Goal: Task Accomplishment & Management: Complete application form

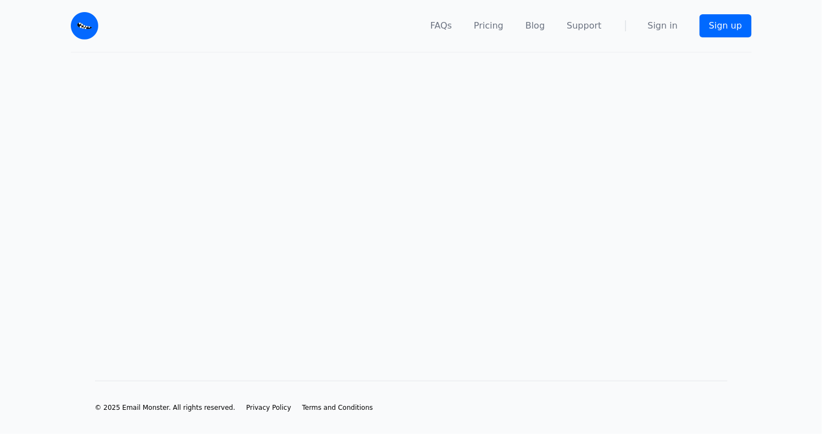
click at [292, 337] on main at bounding box center [411, 199] width 822 height 293
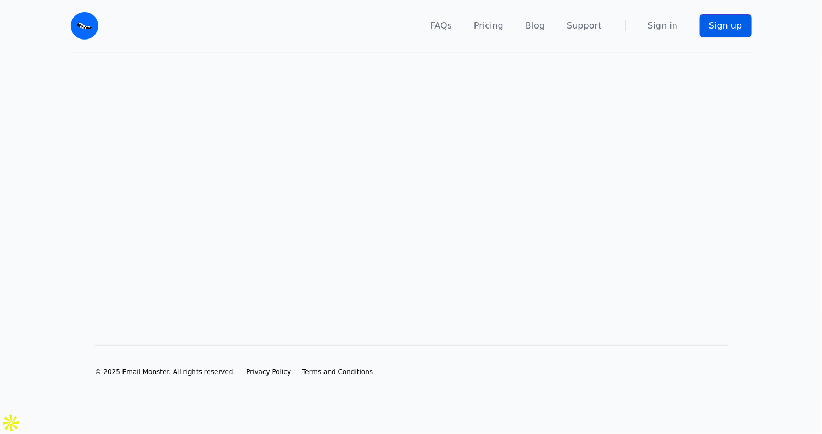
click at [726, 31] on link "Sign up" at bounding box center [725, 25] width 52 height 23
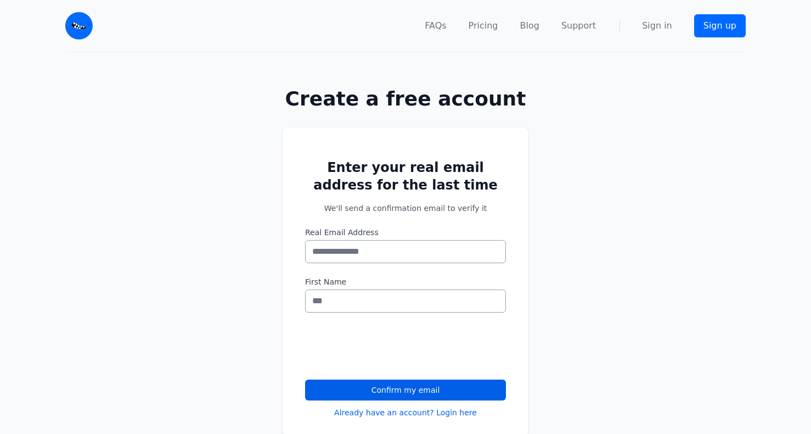
click at [366, 251] on input "Real Email Address" at bounding box center [405, 251] width 201 height 23
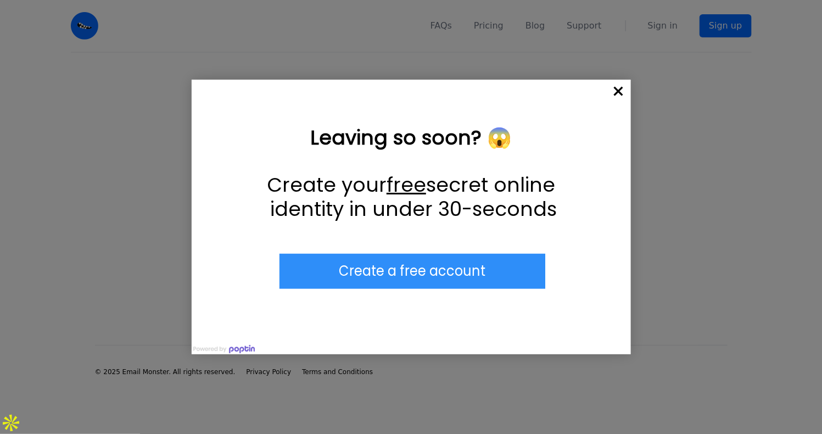
click at [618, 92] on span "×" at bounding box center [619, 92] width 24 height 24
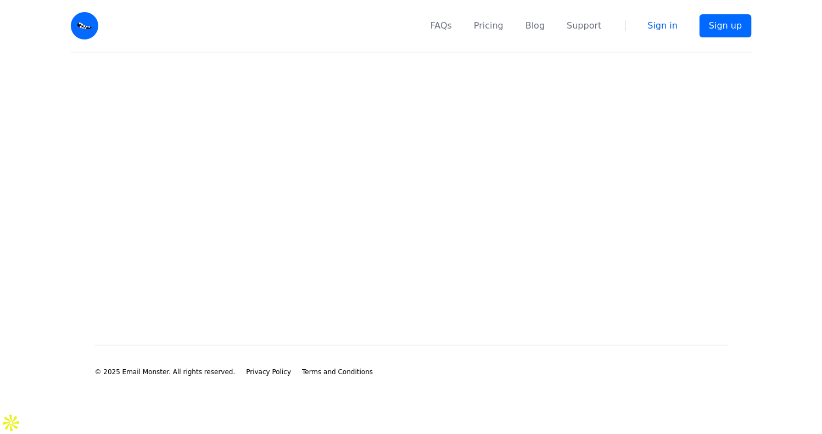
click at [657, 25] on link "Sign in" at bounding box center [663, 25] width 30 height 13
drag, startPoint x: 92, startPoint y: 262, endPoint x: 289, endPoint y: 310, distance: 202.2
click at [94, 266] on main at bounding box center [411, 181] width 822 height 257
click at [663, 20] on link "Sign in" at bounding box center [663, 25] width 30 height 13
click at [428, 253] on main at bounding box center [411, 181] width 822 height 257
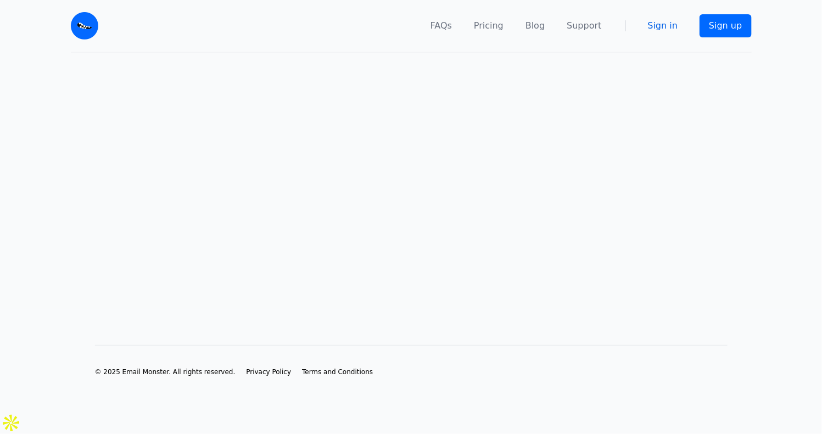
click at [658, 27] on link "Sign in" at bounding box center [663, 25] width 30 height 13
click at [668, 18] on nav "FAQs Pricing Blog Support Sign in Sign up" at bounding box center [431, 26] width 640 height 52
click at [661, 28] on link "Sign in" at bounding box center [663, 25] width 30 height 13
drag, startPoint x: 195, startPoint y: 111, endPoint x: 133, endPoint y: 69, distance: 75.2
click at [195, 111] on main at bounding box center [411, 181] width 822 height 257
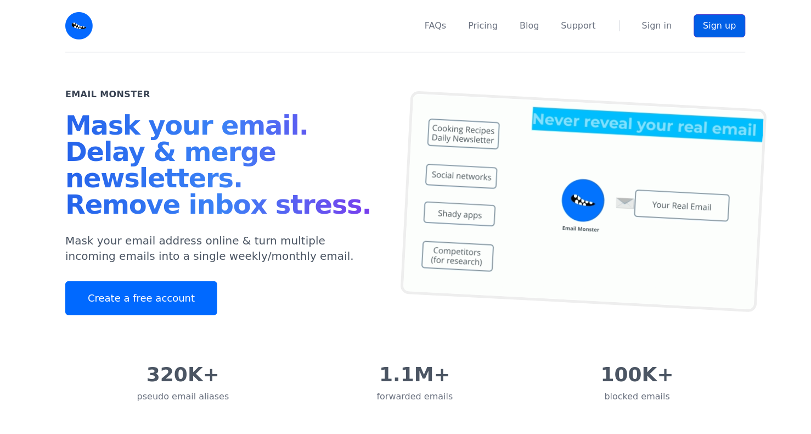
click at [739, 23] on link "Sign up" at bounding box center [720, 25] width 52 height 23
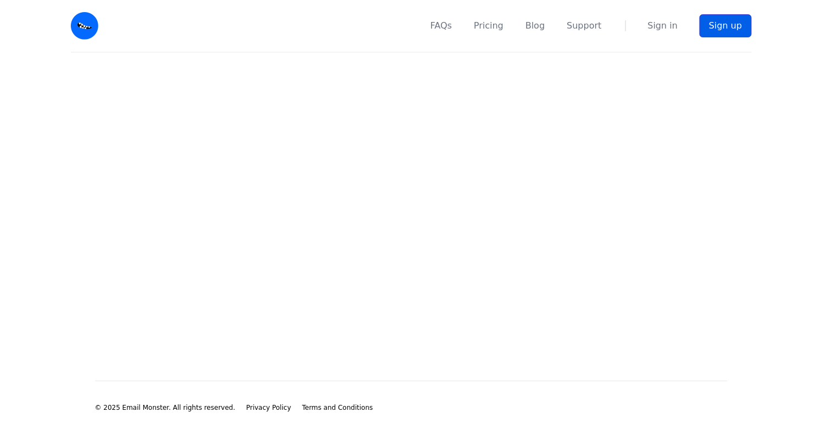
click at [739, 23] on link "Sign up" at bounding box center [725, 25] width 52 height 23
click at [740, 24] on link "Sign up" at bounding box center [725, 25] width 52 height 23
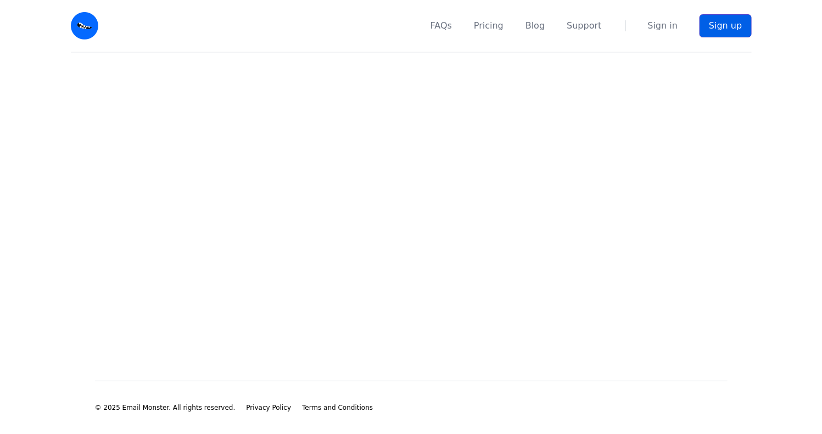
click at [740, 24] on link "Sign up" at bounding box center [725, 25] width 52 height 23
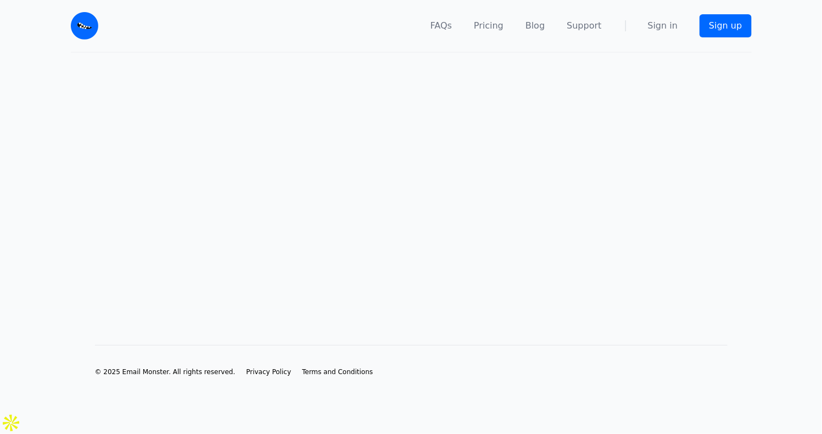
click at [674, 24] on link "Sign in" at bounding box center [663, 25] width 30 height 13
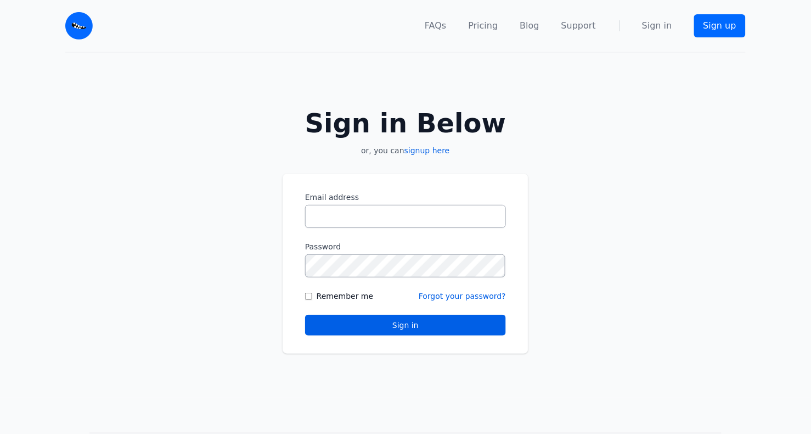
click at [340, 228] on input "Email address" at bounding box center [405, 216] width 201 height 23
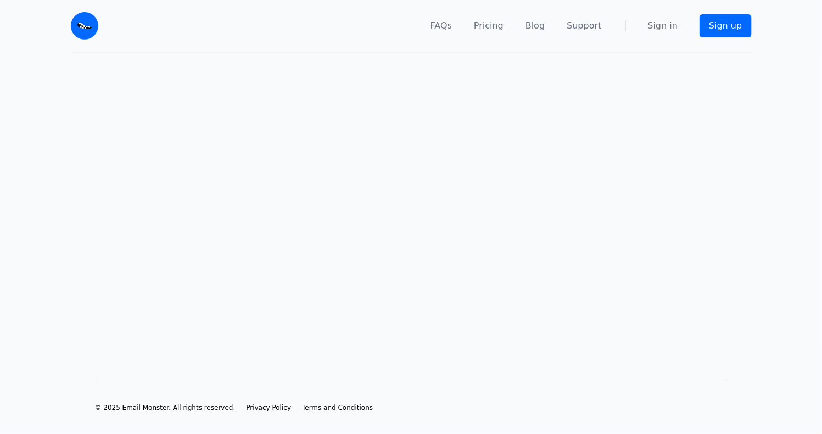
drag, startPoint x: 675, startPoint y: 26, endPoint x: 257, endPoint y: 276, distance: 487.5
click at [675, 26] on link "Sign in" at bounding box center [663, 25] width 30 height 13
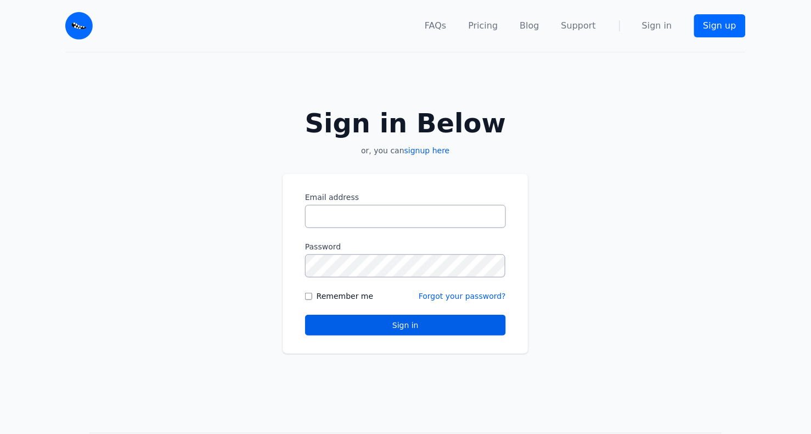
drag, startPoint x: 199, startPoint y: 350, endPoint x: 253, endPoint y: 324, distance: 58.9
click at [201, 349] on div "Sign in Below or, you can signup here Email address Password Remember me" at bounding box center [405, 225] width 811 height 345
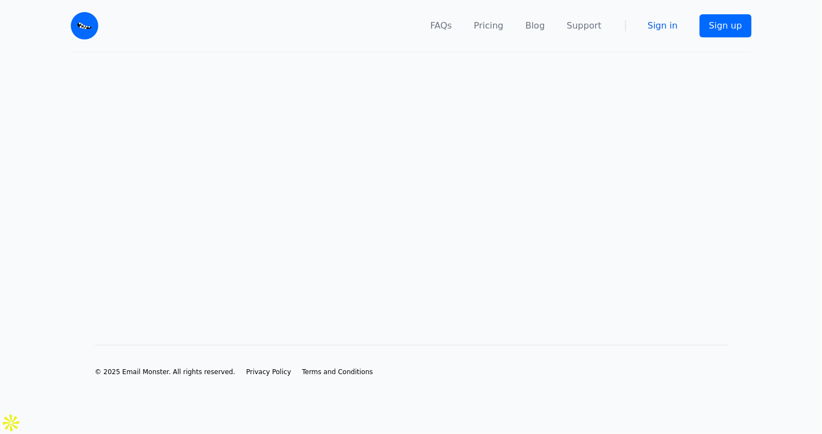
click at [678, 29] on link "Sign in" at bounding box center [663, 25] width 30 height 13
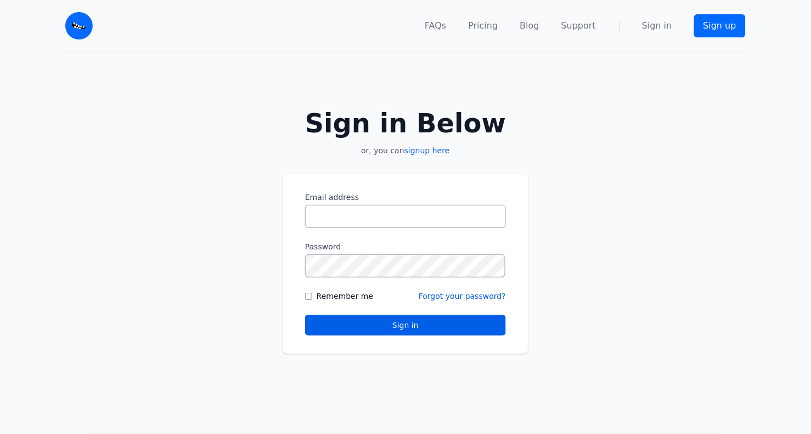
click at [347, 215] on input "Email address" at bounding box center [405, 216] width 201 height 23
type input "**********"
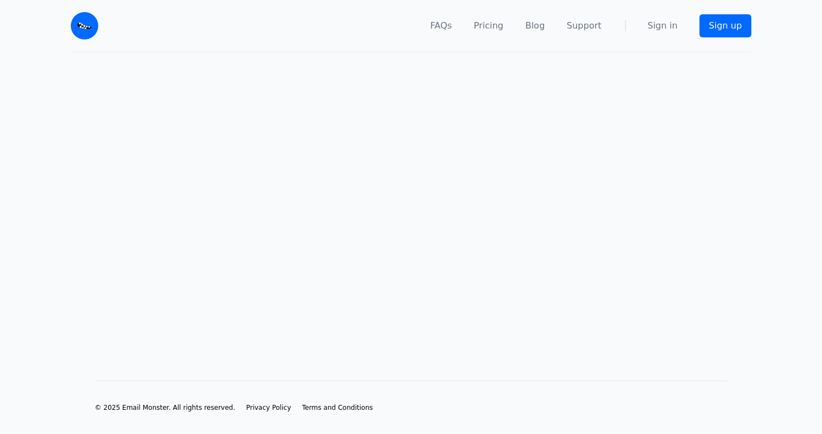
click at [329, 268] on main at bounding box center [411, 199] width 822 height 293
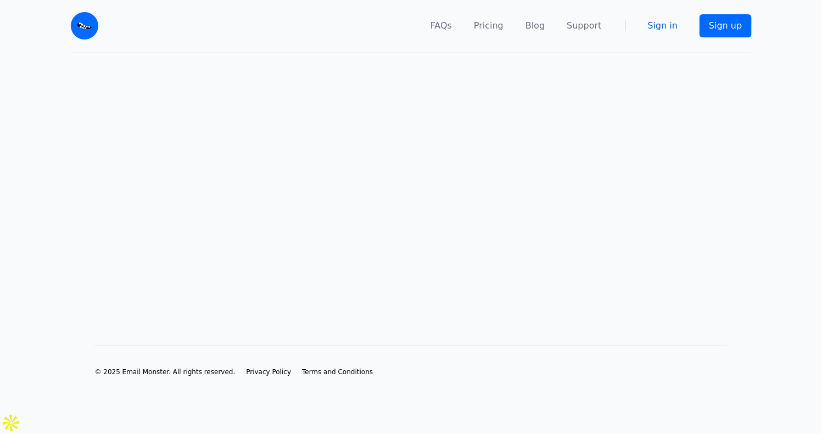
click at [665, 28] on link "Sign in" at bounding box center [663, 25] width 30 height 13
click at [719, 33] on link "Sign up" at bounding box center [725, 25] width 52 height 23
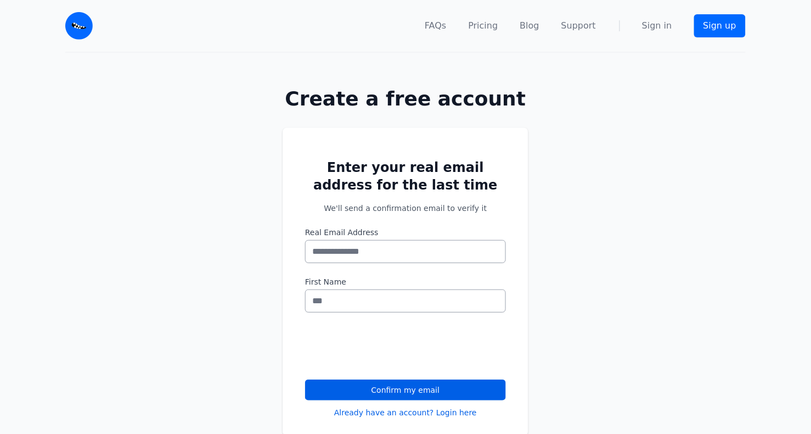
click at [344, 251] on input "Real Email Address" at bounding box center [405, 251] width 201 height 23
type input "**********"
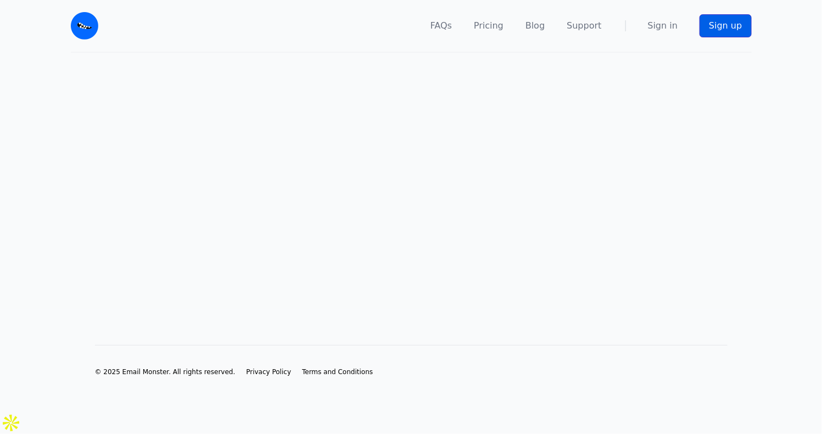
drag, startPoint x: 729, startPoint y: 25, endPoint x: 380, endPoint y: 276, distance: 429.5
click at [729, 25] on link "Sign up" at bounding box center [725, 25] width 52 height 23
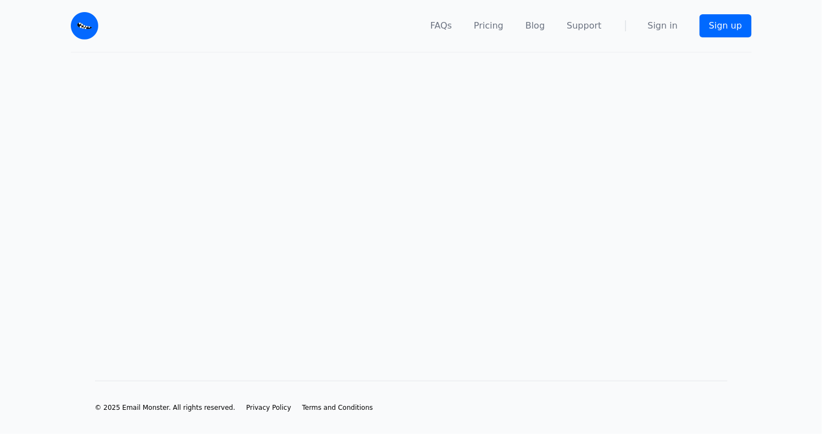
click at [338, 300] on main at bounding box center [411, 199] width 822 height 293
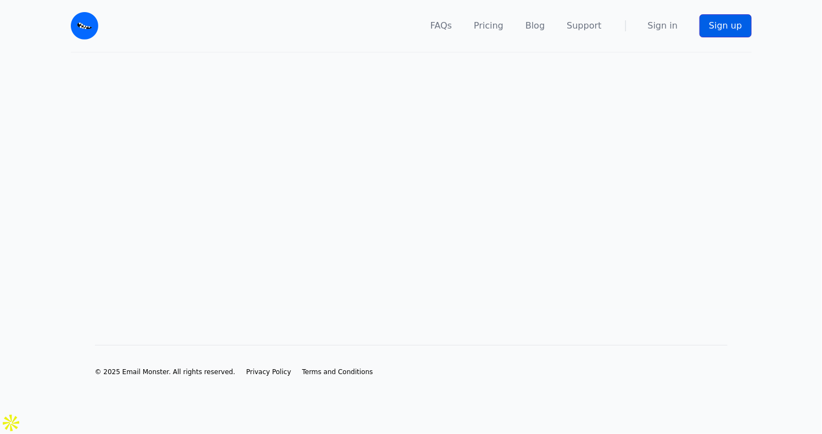
click at [717, 27] on link "Sign up" at bounding box center [725, 25] width 52 height 23
click at [311, 375] on span "Terms and Conditions" at bounding box center [337, 372] width 71 height 8
